Goal: Transaction & Acquisition: Book appointment/travel/reservation

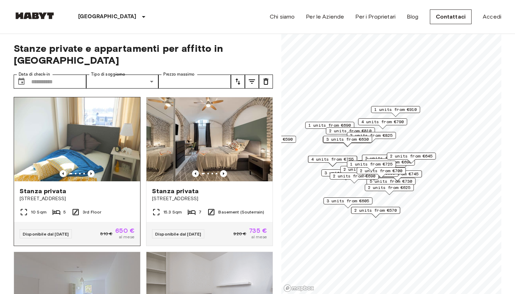
click at [126, 228] on span "650 €" at bounding box center [124, 231] width 19 height 6
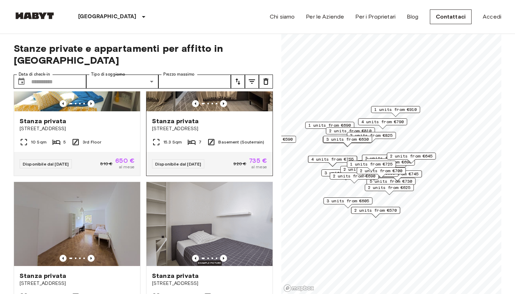
scroll to position [73, 0]
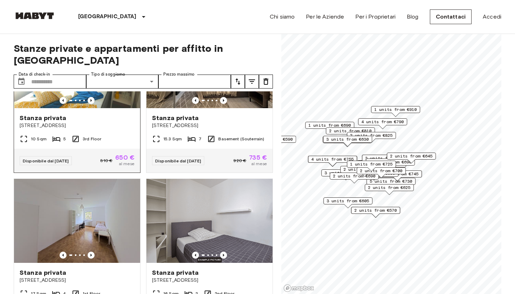
click at [108, 135] on div "10 Sqm 5 3rd Floor" at bounding box center [77, 142] width 126 height 14
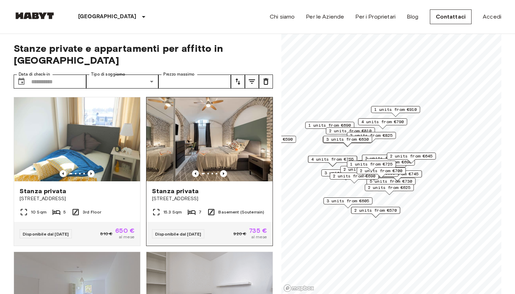
scroll to position [0, 0]
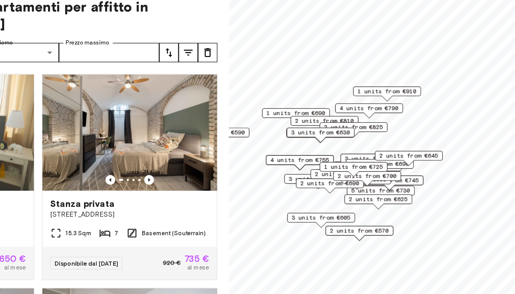
click at [362, 155] on div "3 units from €800" at bounding box center [386, 158] width 49 height 7
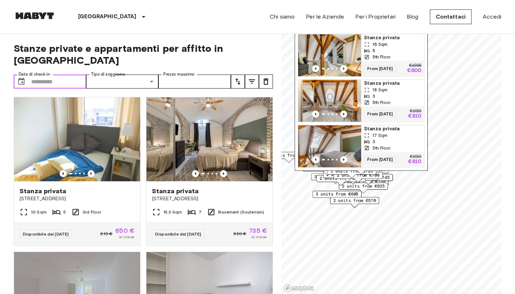
click at [65, 75] on input "Data di check-in" at bounding box center [58, 82] width 55 height 14
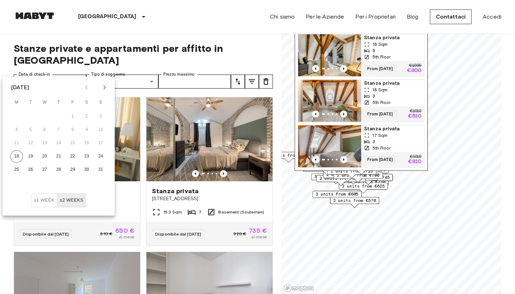
click at [104, 86] on icon "Next month" at bounding box center [105, 87] width 8 height 8
click at [47, 118] on button "1" at bounding box center [45, 116] width 13 height 13
type input "**********"
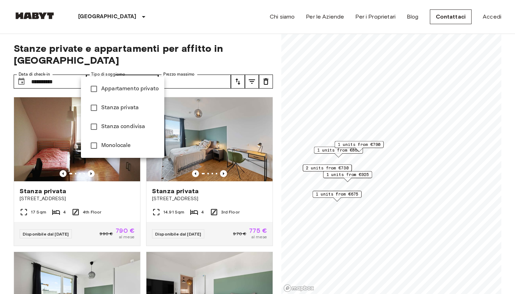
click at [129, 105] on span "Stanza privata" at bounding box center [129, 108] width 57 height 8
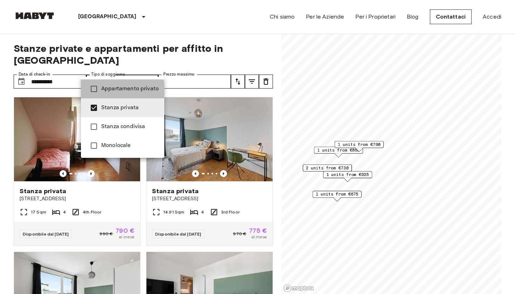
click at [108, 90] on span "Appartamento privato" at bounding box center [129, 89] width 57 height 8
click at [101, 148] on span "Monolocale" at bounding box center [129, 146] width 57 height 8
type input "**********"
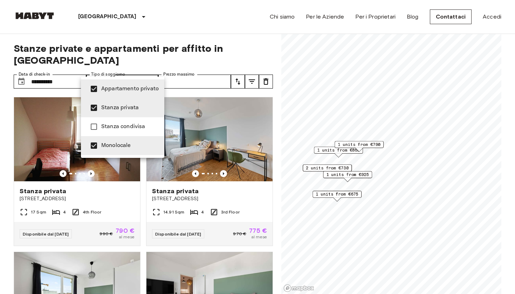
click at [195, 70] on div at bounding box center [257, 147] width 515 height 294
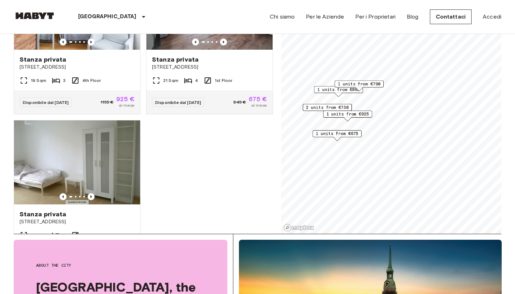
scroll to position [288, 0]
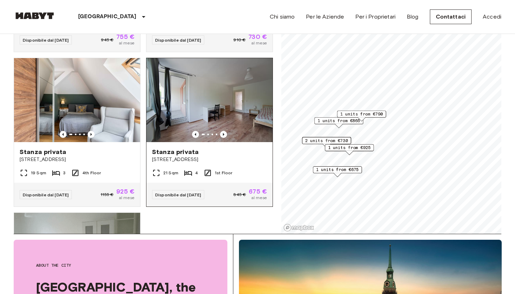
click at [245, 169] on div "21 Sqm 4 1st Floor" at bounding box center [210, 176] width 126 height 14
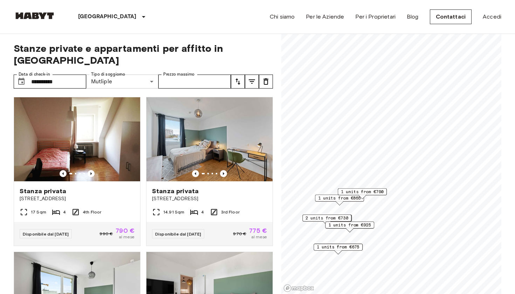
scroll to position [0, 0]
click at [61, 75] on input "**********" at bounding box center [58, 82] width 55 height 14
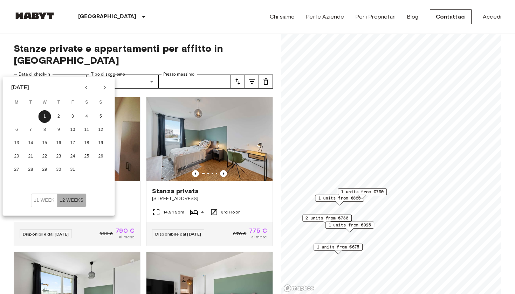
click at [72, 197] on button "±2 weeks" at bounding box center [71, 201] width 29 height 14
click at [73, 203] on button "±2 weeks" at bounding box center [71, 201] width 29 height 14
click at [107, 85] on icon "Next month" at bounding box center [105, 87] width 8 height 8
click at [88, 83] on button "Previous month" at bounding box center [87, 88] width 12 height 12
click at [69, 75] on input "**********" at bounding box center [58, 82] width 55 height 14
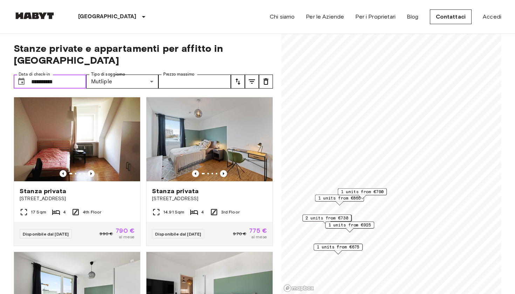
drag, startPoint x: 69, startPoint y: 73, endPoint x: 25, endPoint y: 73, distance: 43.8
click at [25, 75] on div "**********" at bounding box center [50, 82] width 73 height 14
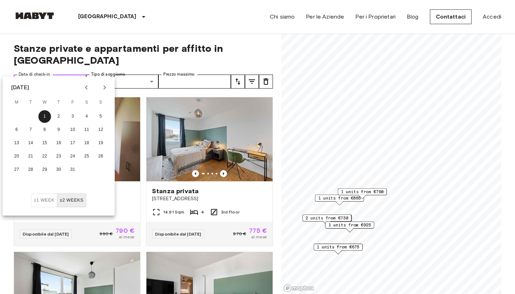
drag, startPoint x: 72, startPoint y: 67, endPoint x: 19, endPoint y: 66, distance: 53.6
click at [19, 75] on div "**********" at bounding box center [50, 82] width 73 height 14
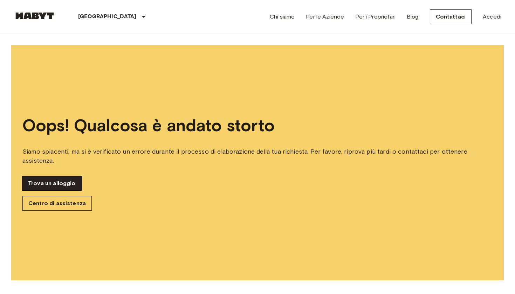
click at [51, 182] on link "Trova un alloggio" at bounding box center [51, 184] width 59 height 14
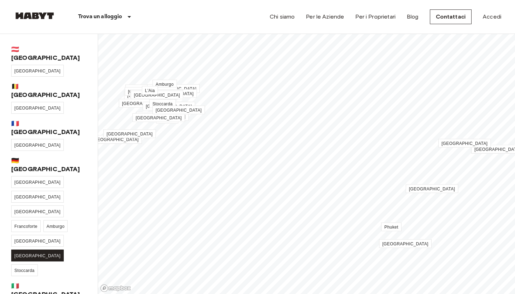
click at [61, 254] on span "[GEOGRAPHIC_DATA]" at bounding box center [37, 256] width 46 height 5
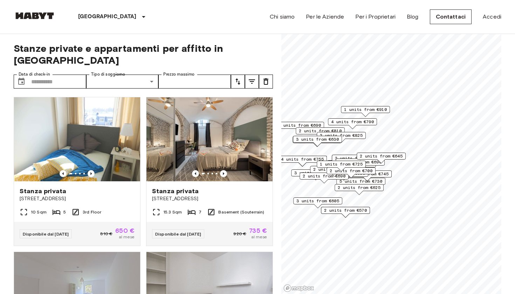
drag, startPoint x: 359, startPoint y: 210, endPoint x: 325, endPoint y: 211, distance: 33.7
click at [325, 211] on span "2 units from €570" at bounding box center [345, 211] width 43 height 6
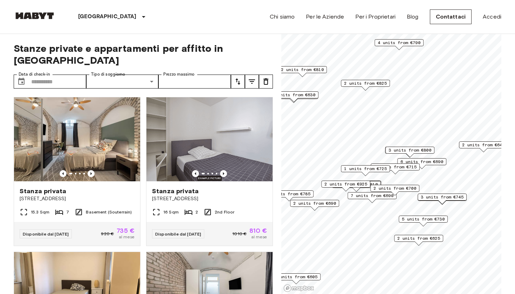
click at [425, 241] on span "2 units from €625" at bounding box center [419, 239] width 43 height 6
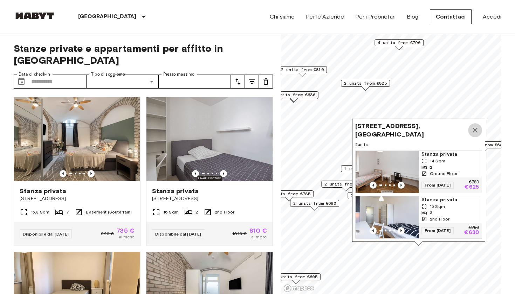
click at [476, 128] on icon "Map marker" at bounding box center [475, 130] width 8 height 8
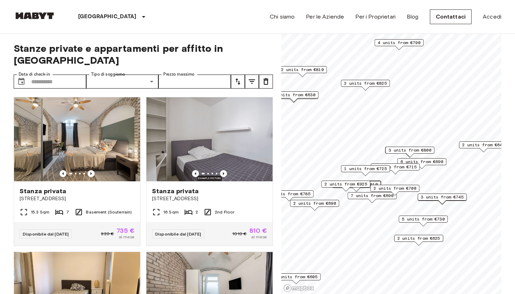
click at [439, 164] on span "6 units from €690" at bounding box center [422, 162] width 43 height 6
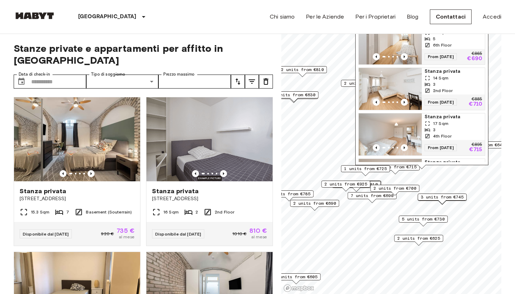
click at [422, 236] on span "2 units from €625" at bounding box center [419, 239] width 43 height 6
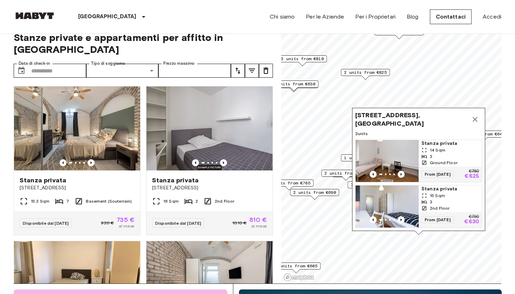
scroll to position [12, 0]
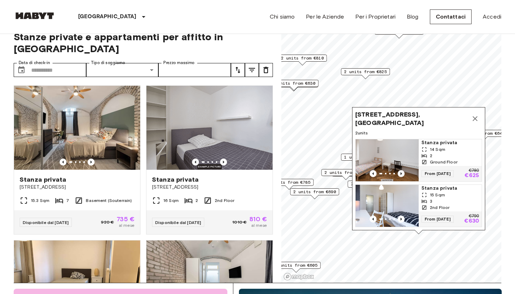
click at [403, 172] on icon "Previous image" at bounding box center [401, 173] width 7 height 7
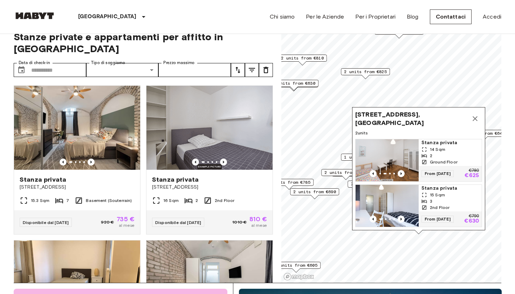
click at [306, 85] on span "3 units from €630" at bounding box center [294, 83] width 43 height 6
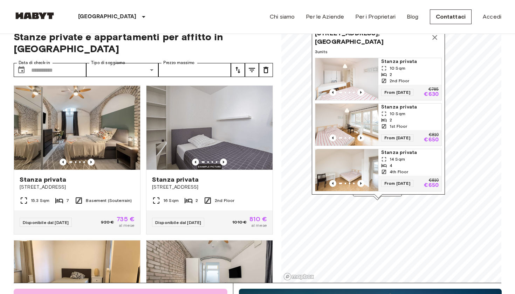
click at [391, 62] on span "Stanza privata" at bounding box center [409, 61] width 57 height 7
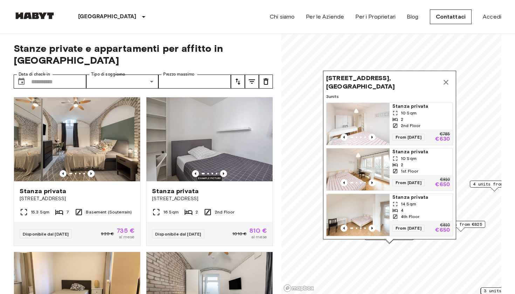
scroll to position [0, 0]
click at [450, 77] on button "Map marker" at bounding box center [446, 82] width 14 height 14
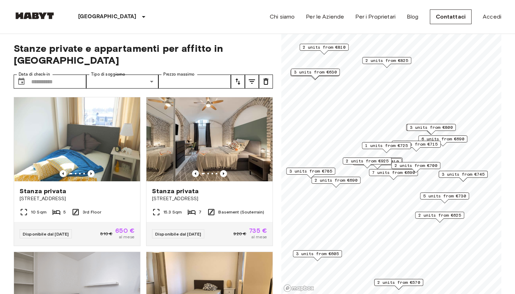
click at [456, 140] on span "6 units from €690" at bounding box center [443, 139] width 43 height 6
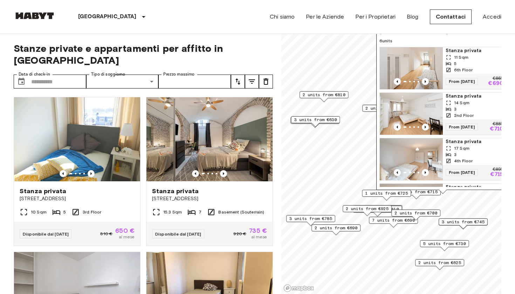
drag, startPoint x: 437, startPoint y: 165, endPoint x: 436, endPoint y: 242, distance: 76.8
click at [437, 217] on span "2 units from €700" at bounding box center [416, 213] width 43 height 6
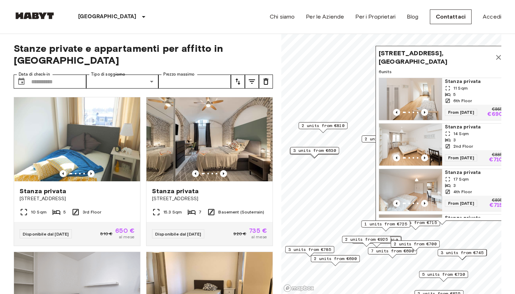
click at [467, 86] on span "11 Sqm" at bounding box center [461, 88] width 14 height 6
click at [347, 133] on div "2 units from €810" at bounding box center [323, 127] width 49 height 11
click at [500, 57] on icon "Map marker" at bounding box center [498, 57] width 5 height 5
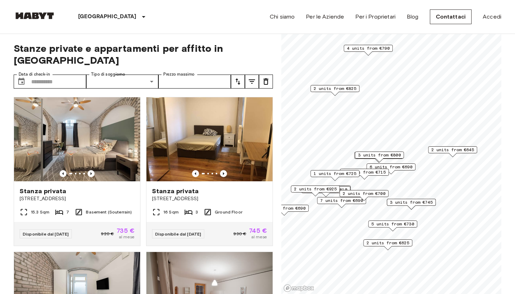
click at [449, 148] on span "2 units from €645" at bounding box center [453, 150] width 43 height 6
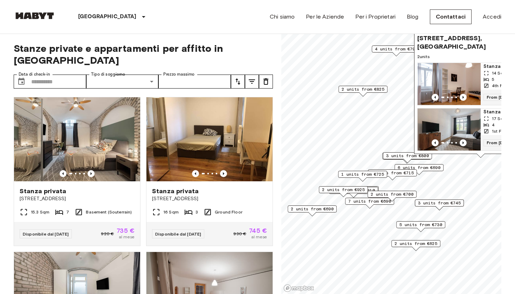
click at [334, 208] on span "2 units from €690" at bounding box center [312, 209] width 43 height 6
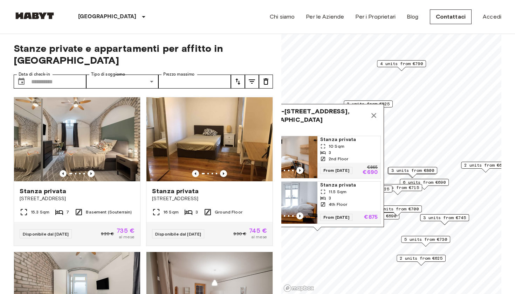
click at [376, 114] on icon "Map marker" at bounding box center [374, 115] width 5 height 5
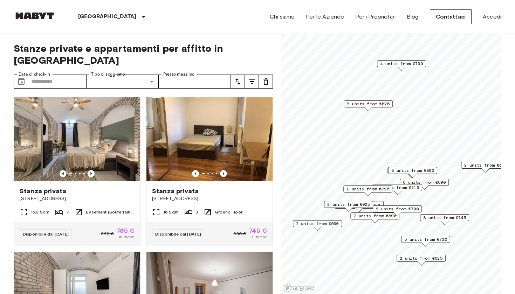
click at [371, 105] on span "2 units from €825" at bounding box center [368, 104] width 43 height 6
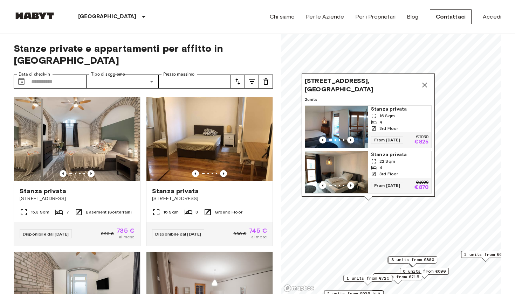
click at [422, 81] on icon "Map marker" at bounding box center [425, 85] width 8 height 8
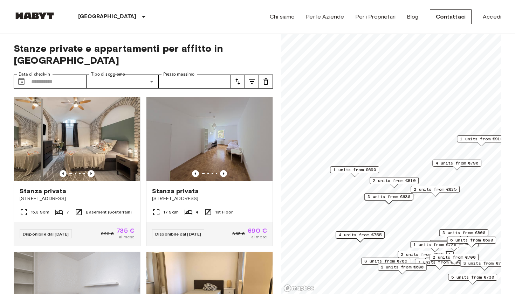
drag, startPoint x: 502, startPoint y: 170, endPoint x: 424, endPoint y: 189, distance: 80.0
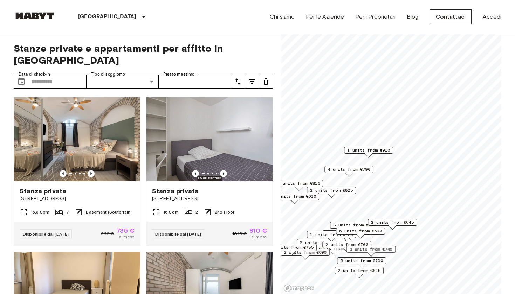
click at [369, 151] on span "1 units from €910" at bounding box center [368, 150] width 43 height 6
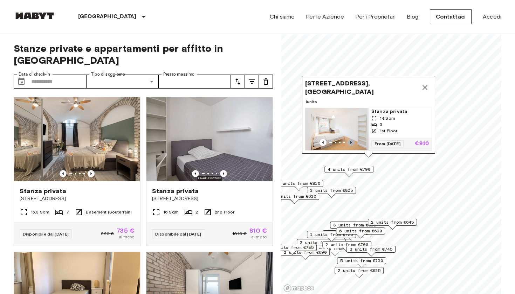
click at [350, 143] on icon "Previous image" at bounding box center [351, 142] width 7 height 7
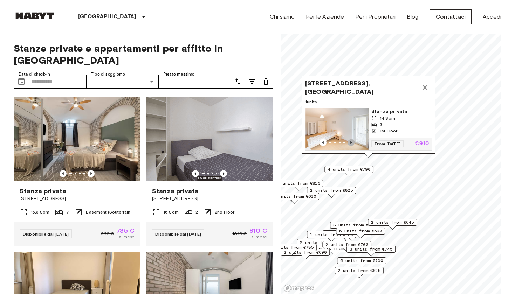
click at [350, 143] on icon "Previous image" at bounding box center [351, 142] width 7 height 7
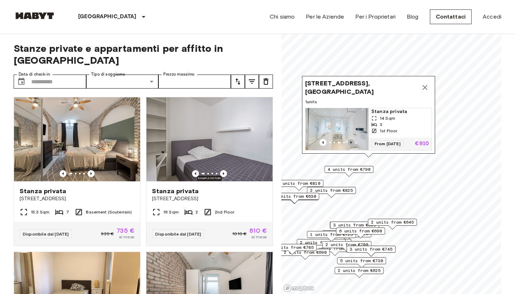
click at [350, 143] on icon "Previous image" at bounding box center [351, 142] width 7 height 7
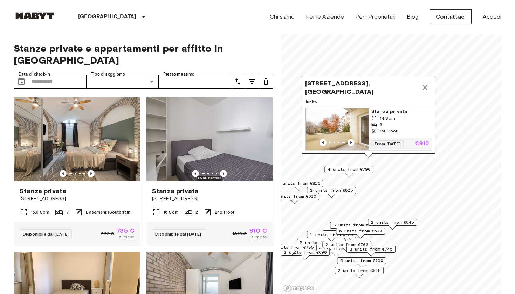
click at [425, 82] on button "Map marker" at bounding box center [425, 88] width 14 height 14
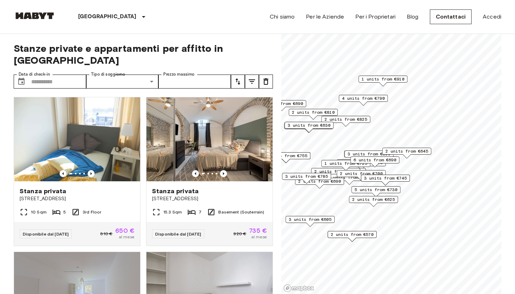
click at [320, 219] on span "3 units from €605" at bounding box center [310, 220] width 43 height 6
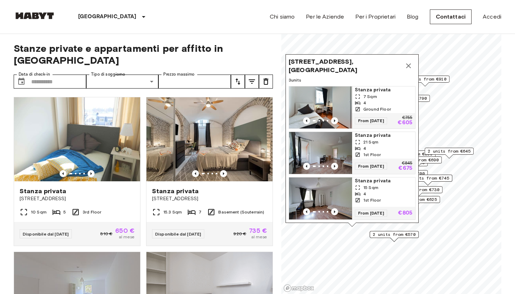
click at [333, 116] on img "Map marker" at bounding box center [320, 108] width 63 height 42
click at [409, 66] on icon "Map marker" at bounding box center [409, 66] width 8 height 8
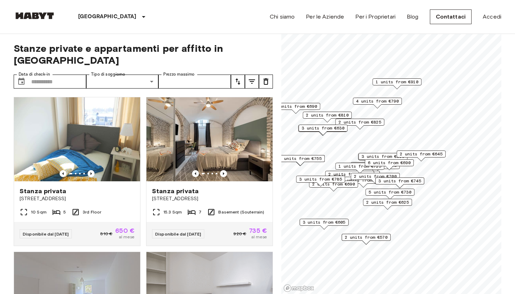
click at [345, 186] on div "3 units from €785" at bounding box center [320, 181] width 49 height 11
click at [347, 183] on span "2 units from €690" at bounding box center [333, 184] width 43 height 6
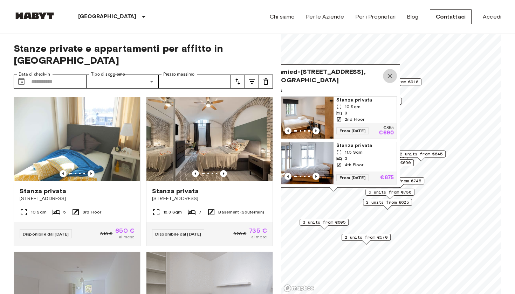
click at [389, 76] on icon "Map marker" at bounding box center [390, 76] width 8 height 8
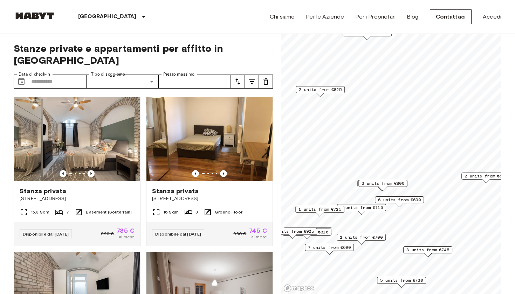
click at [395, 199] on span "6 units from €690" at bounding box center [399, 200] width 43 height 6
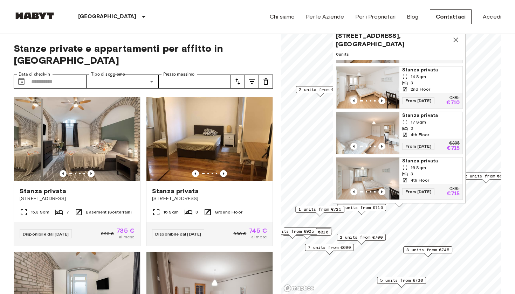
scroll to position [41, 0]
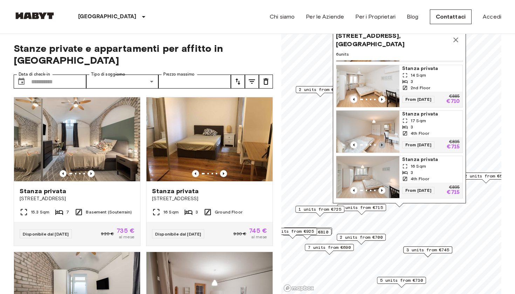
click at [383, 142] on icon "Previous image" at bounding box center [382, 145] width 7 height 7
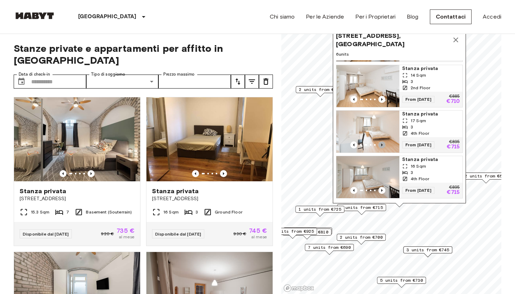
click at [383, 142] on icon "Previous image" at bounding box center [382, 145] width 7 height 7
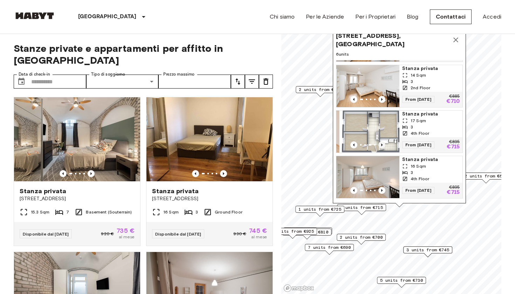
click at [383, 142] on icon "Previous image" at bounding box center [382, 145] width 7 height 7
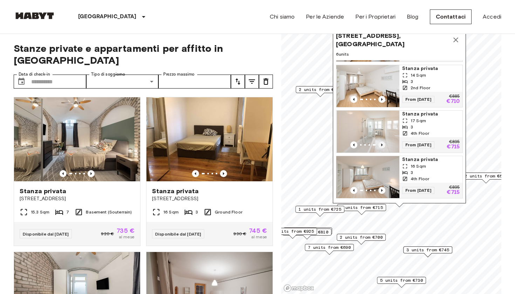
click at [383, 142] on icon "Previous image" at bounding box center [382, 145] width 7 height 7
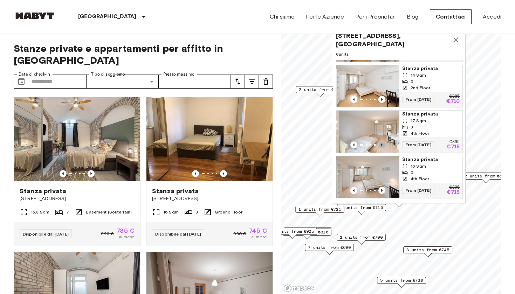
click at [383, 142] on icon "Previous image" at bounding box center [382, 145] width 7 height 7
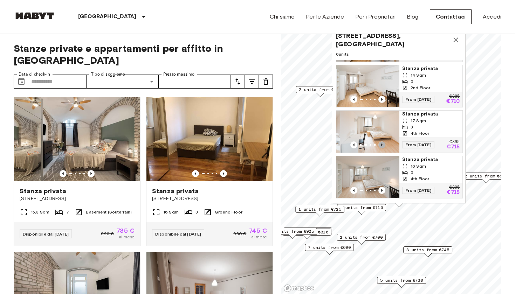
click at [383, 142] on icon "Previous image" at bounding box center [382, 145] width 7 height 7
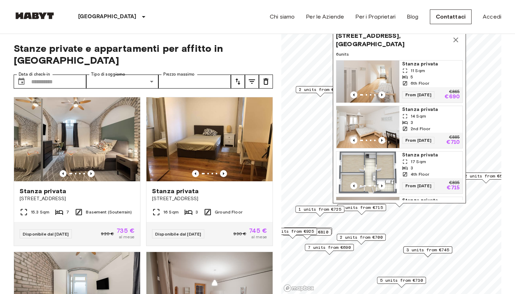
scroll to position [0, 0]
click at [457, 38] on icon "Map marker" at bounding box center [456, 40] width 5 height 5
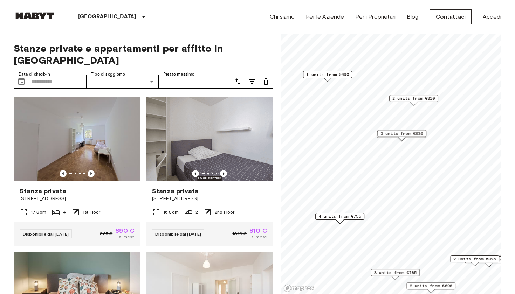
click at [397, 136] on span "3 units from €630" at bounding box center [402, 133] width 43 height 6
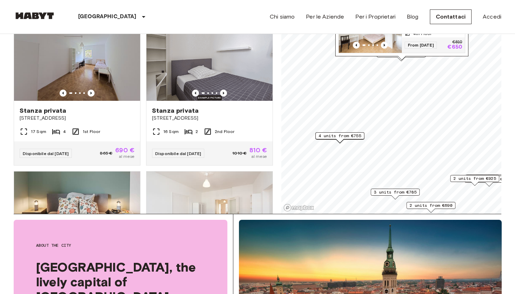
scroll to position [131, 0]
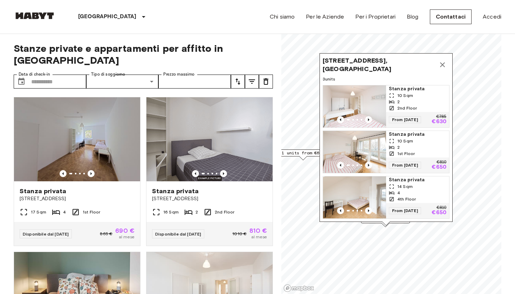
scroll to position [0, 0]
click at [369, 119] on icon "Previous image" at bounding box center [368, 119] width 1 height 3
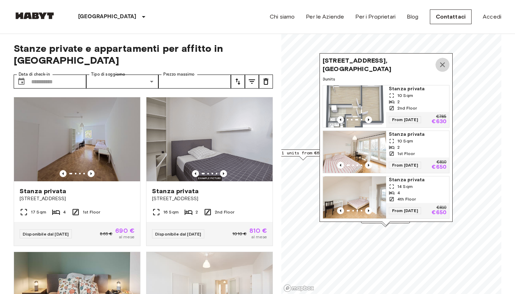
click at [439, 62] on icon "Map marker" at bounding box center [443, 65] width 8 height 8
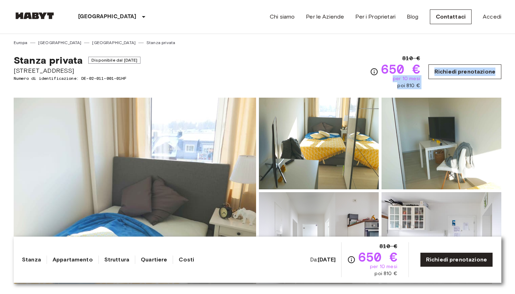
drag, startPoint x: 393, startPoint y: 78, endPoint x: 434, endPoint y: 77, distance: 41.4
click at [434, 78] on div "810 € 650 € per 10 mesi poi 810 € [PERSON_NAME] prenotazione" at bounding box center [435, 71] width 131 height 35
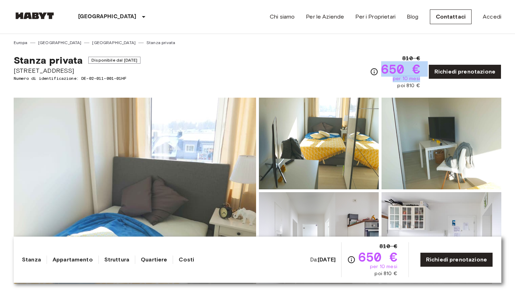
drag, startPoint x: 380, startPoint y: 66, endPoint x: 422, endPoint y: 77, distance: 43.8
click at [422, 77] on div "810 € 650 € per 10 mesi poi 810 € [PERSON_NAME] prenotazione" at bounding box center [435, 71] width 131 height 35
drag, startPoint x: 406, startPoint y: 86, endPoint x: 424, endPoint y: 87, distance: 18.2
click at [424, 87] on div "810 € 650 € per 10 mesi poi 810 € [PERSON_NAME] prenotazione" at bounding box center [435, 71] width 131 height 35
click at [351, 84] on div "Stanza privata Disponibile dal Aug 21 2025 Grünwalderstraße 119 Numero di ident…" at bounding box center [258, 67] width 488 height 43
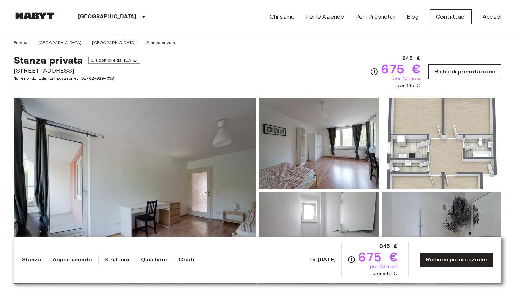
click at [457, 70] on link "Richiedi prenotazione" at bounding box center [465, 71] width 73 height 15
click at [374, 69] on icon "Verifica i dettagli delle spese nella sezione 'Riassunto dei Costi'. Si prega d…" at bounding box center [374, 71] width 7 height 7
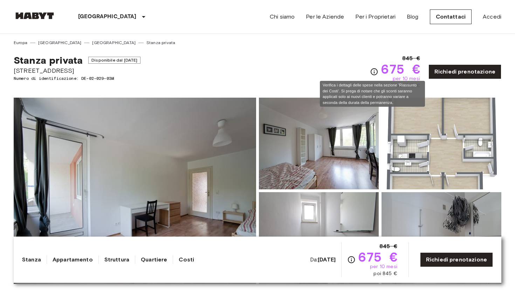
click at [372, 70] on icon "Verifica i dettagli delle spese nella sezione 'Riassunto dei Costi'. Si prega d…" at bounding box center [374, 72] width 8 height 8
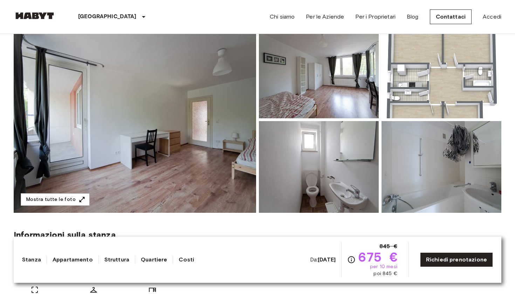
scroll to position [69, 0]
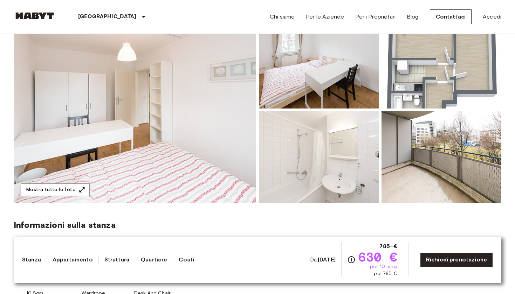
scroll to position [90, 0]
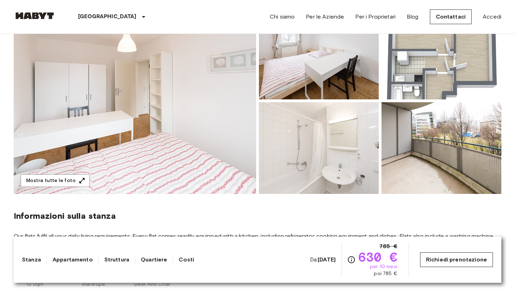
click at [446, 260] on link "Richiedi prenotazione" at bounding box center [456, 260] width 73 height 15
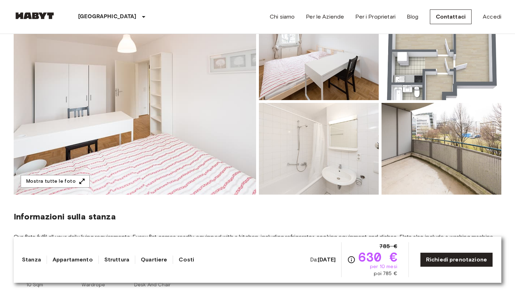
scroll to position [89, 0]
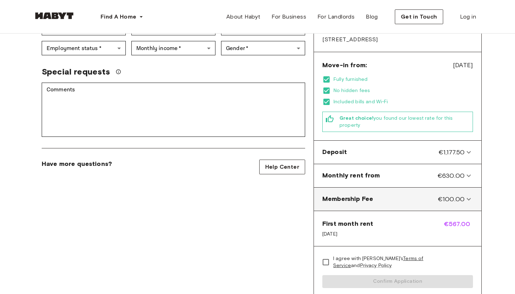
scroll to position [177, 0]
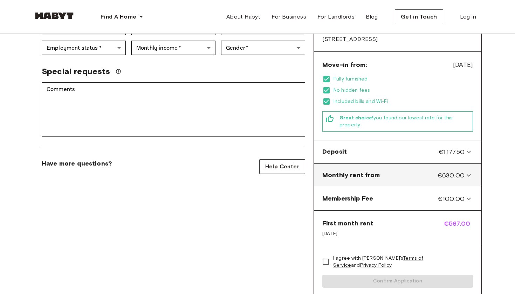
click at [469, 171] on icon at bounding box center [469, 175] width 8 height 8
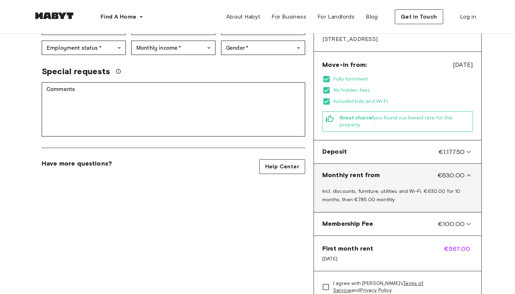
click at [469, 171] on icon at bounding box center [469, 175] width 8 height 8
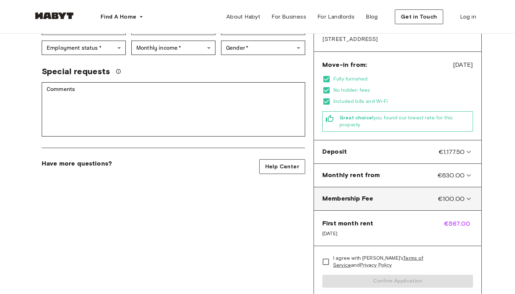
click at [430, 195] on div "Membership Fee €100.00" at bounding box center [393, 199] width 142 height 9
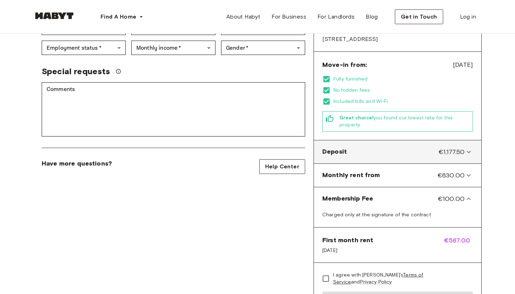
click at [454, 148] on span "€1,177.50" at bounding box center [452, 152] width 26 height 9
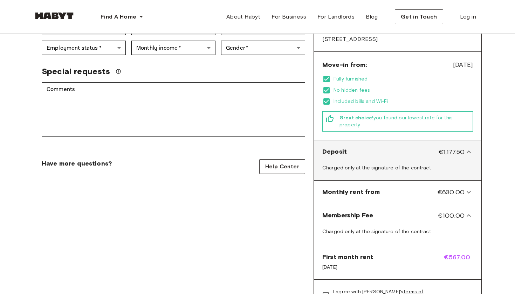
click at [454, 148] on span "€1,177.50" at bounding box center [452, 152] width 26 height 9
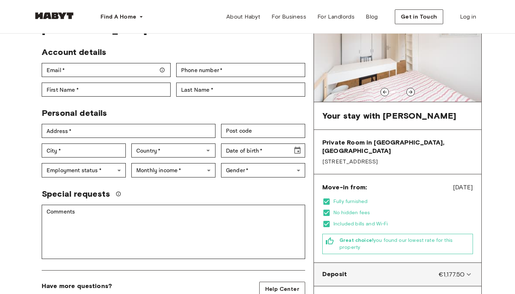
scroll to position [28, 0]
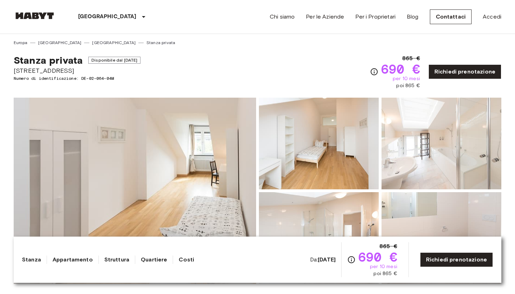
click at [177, 151] on img at bounding box center [135, 191] width 243 height 186
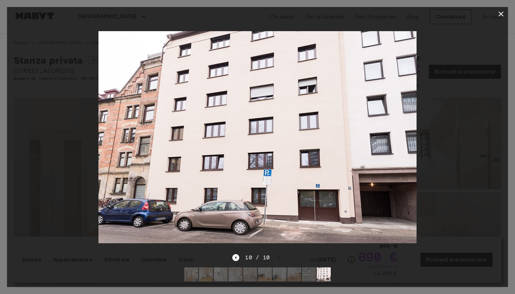
click at [502, 15] on icon "button" at bounding box center [501, 14] width 5 height 5
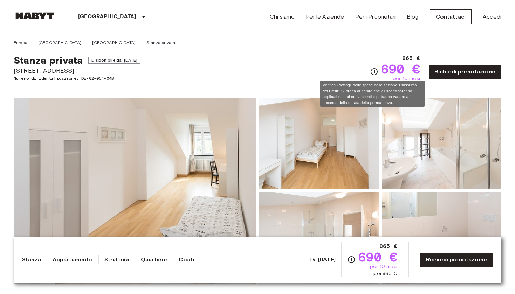
click at [372, 70] on icon "Verifica i dettagli delle spese nella sezione 'Riassunto dei Costi'. Si prega d…" at bounding box center [374, 71] width 7 height 7
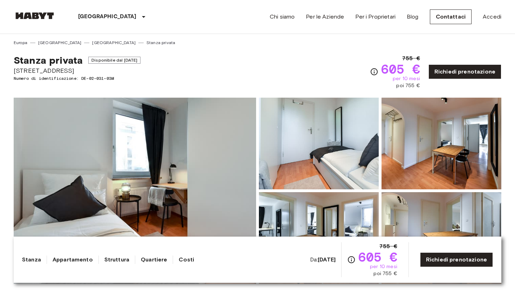
click at [201, 172] on img at bounding box center [135, 191] width 243 height 186
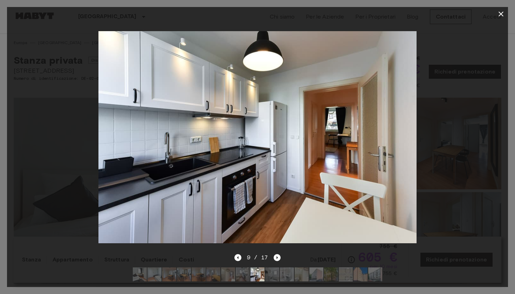
click at [495, 11] on div at bounding box center [257, 14] width 501 height 14
click at [501, 14] on icon "button" at bounding box center [501, 14] width 5 height 5
